Goal: Find contact information: Find contact information

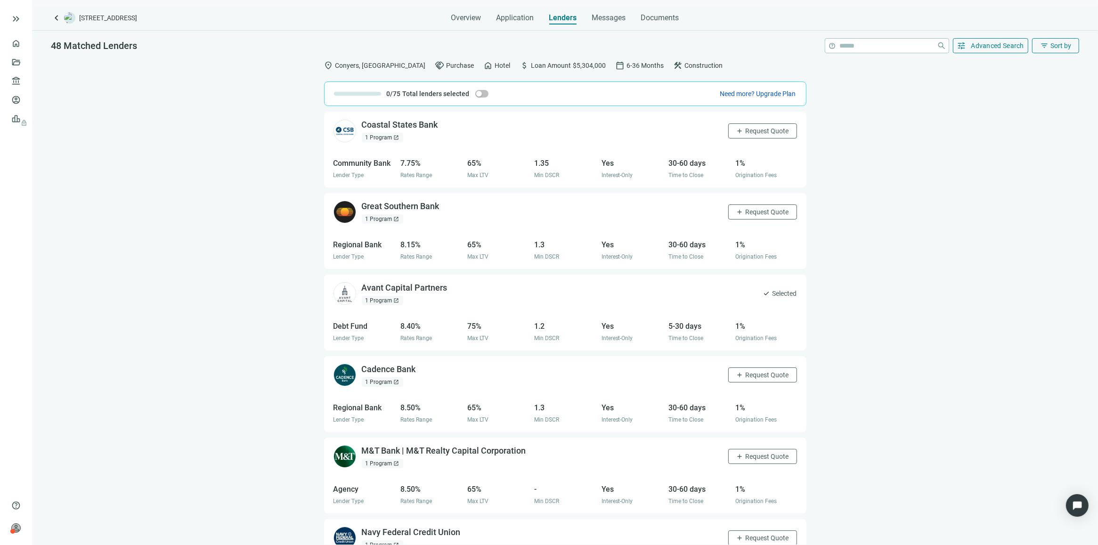
scroll to position [3182, 0]
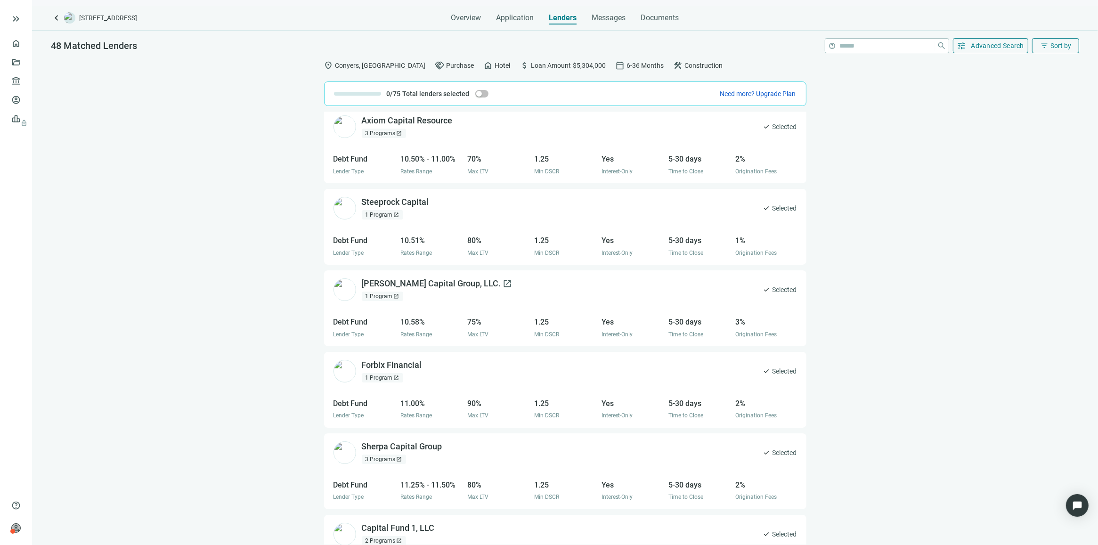
click at [374, 285] on div "[PERSON_NAME] Capital Group, LLC. open_in_new" at bounding box center [437, 284] width 151 height 12
click at [399, 205] on div "Steeprock Capital open_in_new" at bounding box center [401, 202] width 79 height 12
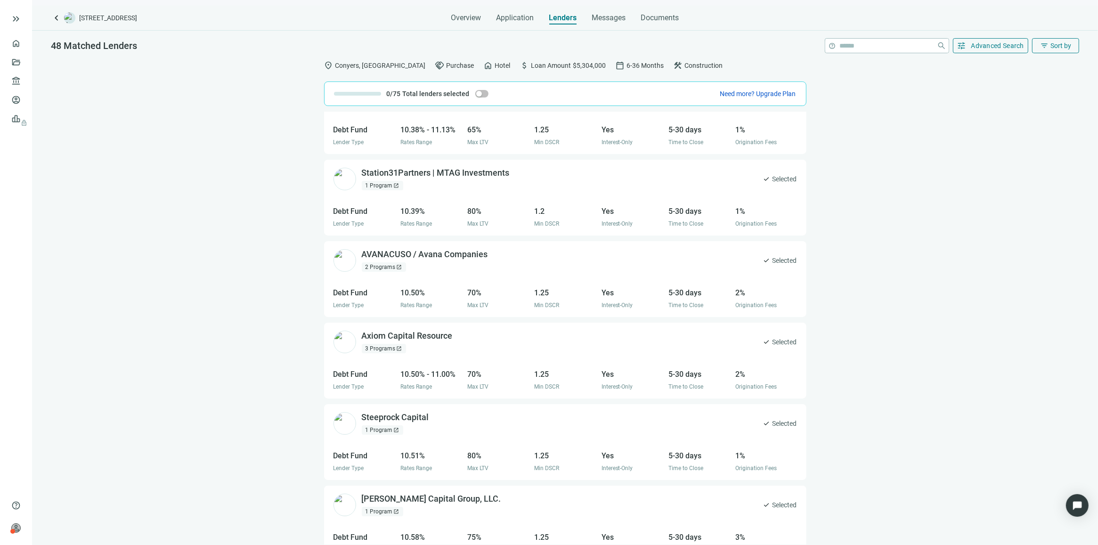
scroll to position [2946, 0]
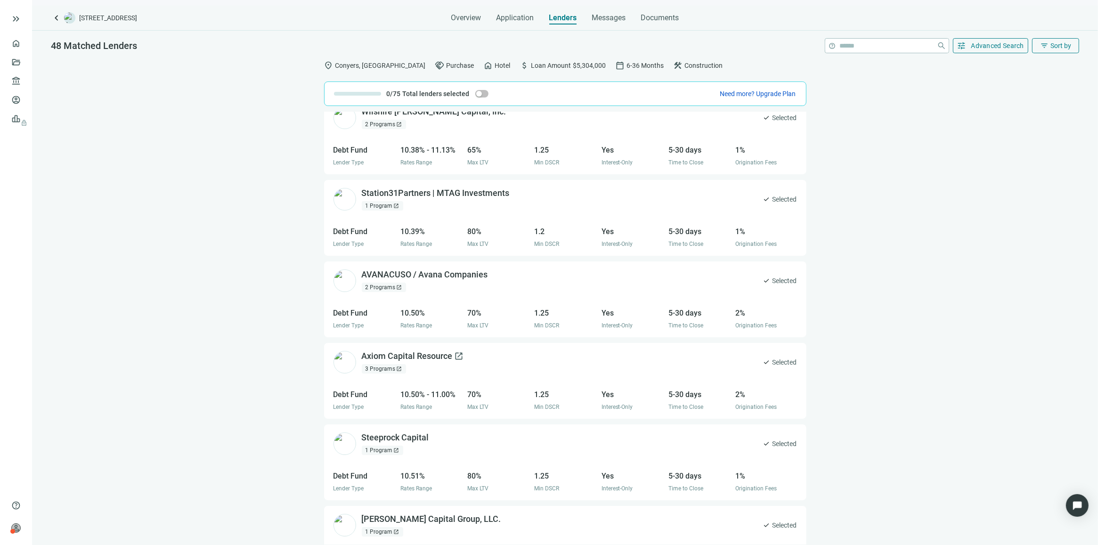
click at [397, 359] on div "Axiom Capital Resource open_in_new" at bounding box center [413, 356] width 102 height 12
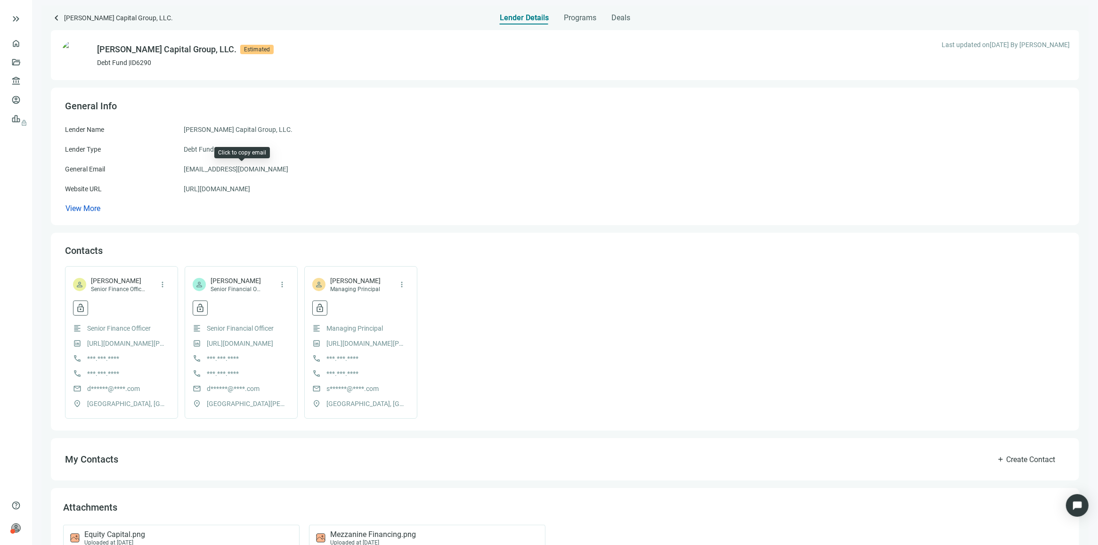
click at [239, 168] on span "information@whitlockcapitalgroup.com" at bounding box center [236, 169] width 105 height 10
click at [250, 187] on link "https://whitlockcapitalgroup.com" at bounding box center [217, 189] width 66 height 10
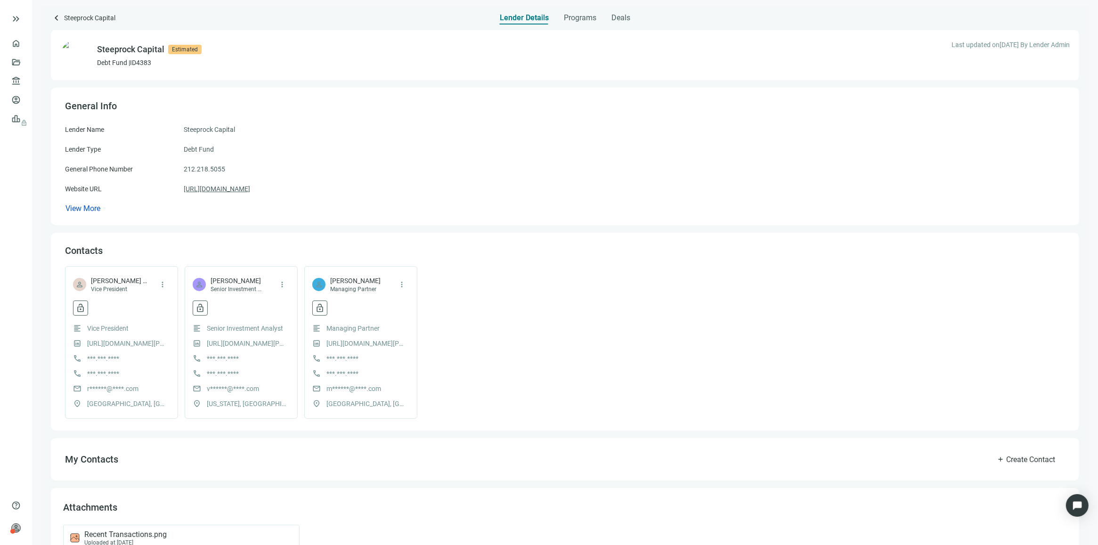
click at [224, 189] on link "https://steeprockcapital.com" at bounding box center [217, 189] width 66 height 10
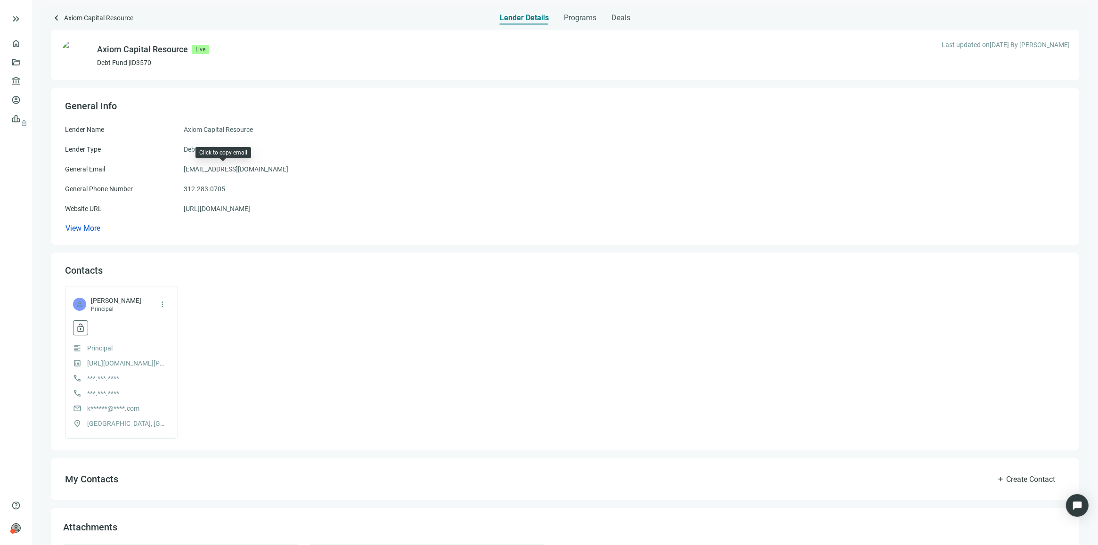
click at [211, 167] on span "[EMAIL_ADDRESS][DOMAIN_NAME]" at bounding box center [236, 169] width 105 height 10
